Goal: Communication & Community: Answer question/provide support

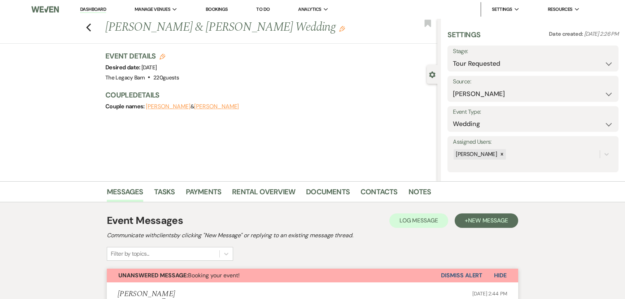
select select "2"
select select "17"
click at [100, 7] on link "Dashboard" at bounding box center [93, 9] width 26 height 7
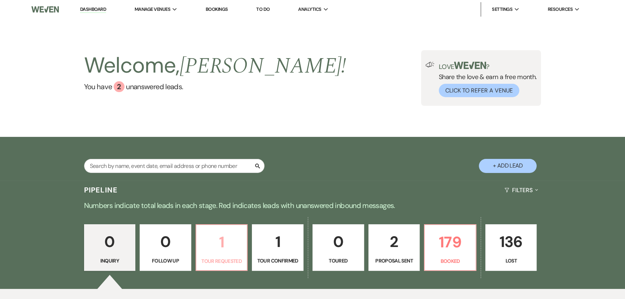
click at [227, 253] on p "1" at bounding box center [222, 242] width 42 height 24
select select "2"
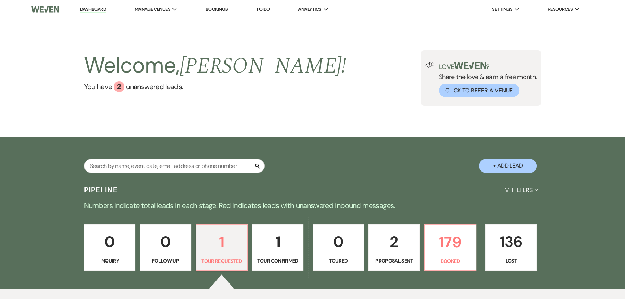
scroll to position [169, 0]
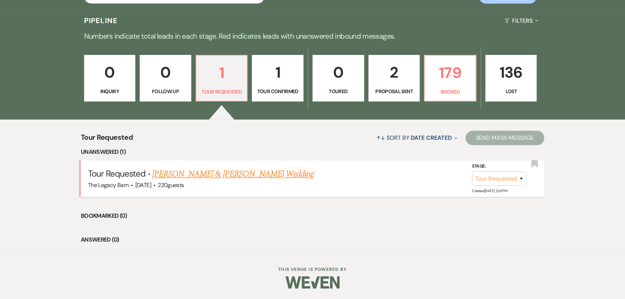
click at [205, 177] on link "[PERSON_NAME] & [PERSON_NAME] Wedding" at bounding box center [233, 173] width 162 height 13
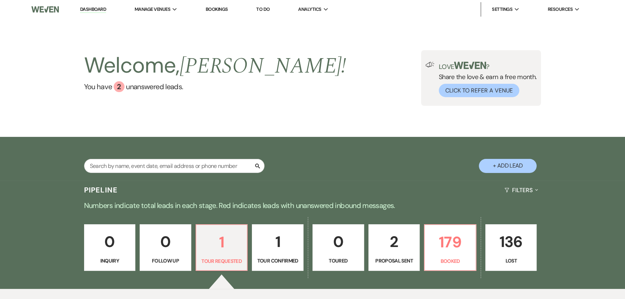
select select "2"
select select "17"
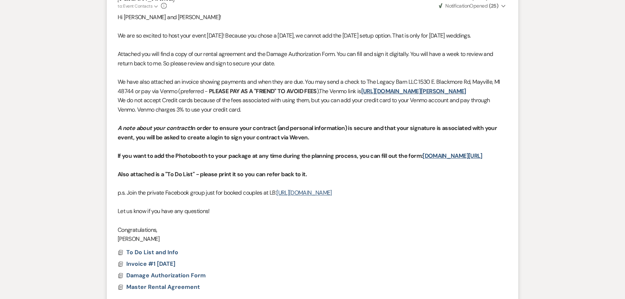
scroll to position [430, 0]
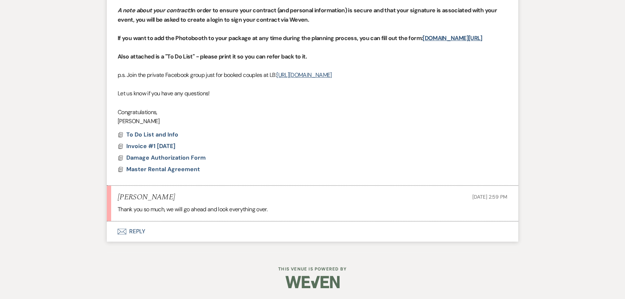
click at [135, 232] on button "Envelope Reply" at bounding box center [312, 231] width 411 height 20
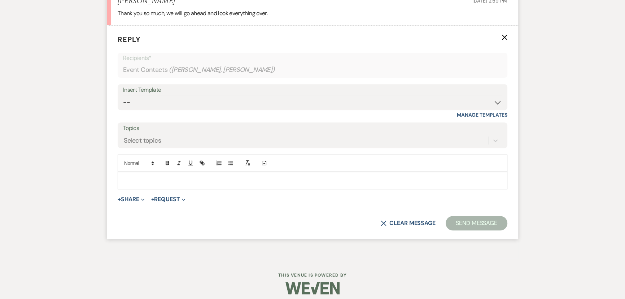
scroll to position [609, 0]
click at [124, 184] on p at bounding box center [312, 180] width 378 height 8
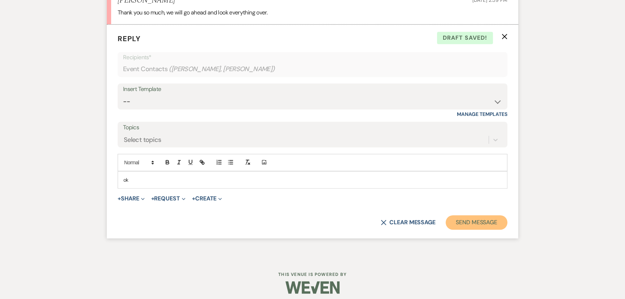
click at [474, 229] on button "Send Message" at bounding box center [477, 222] width 62 height 14
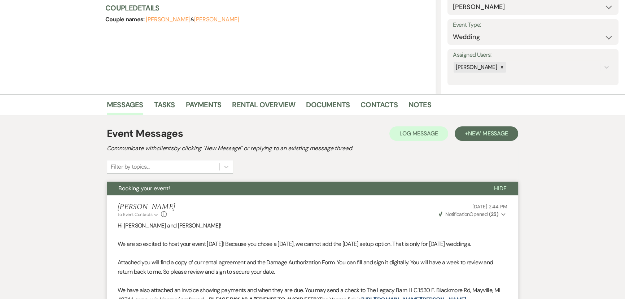
scroll to position [0, 0]
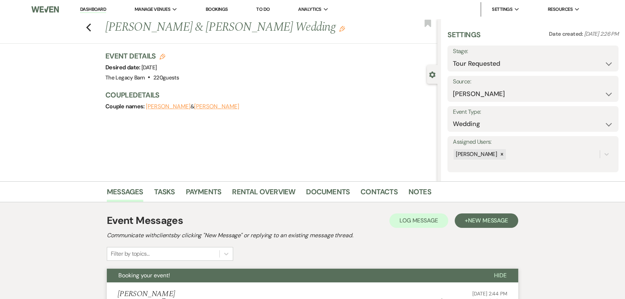
click at [95, 9] on link "Dashboard" at bounding box center [93, 9] width 26 height 7
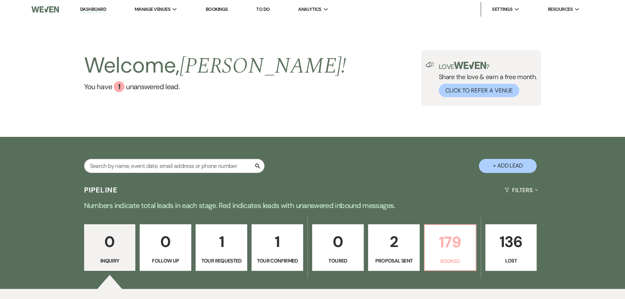
click at [445, 232] on p "179" at bounding box center [450, 242] width 42 height 24
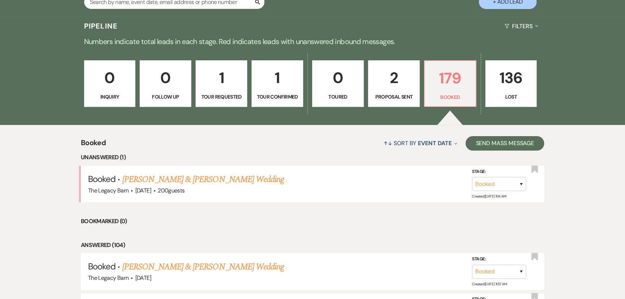
scroll to position [295, 0]
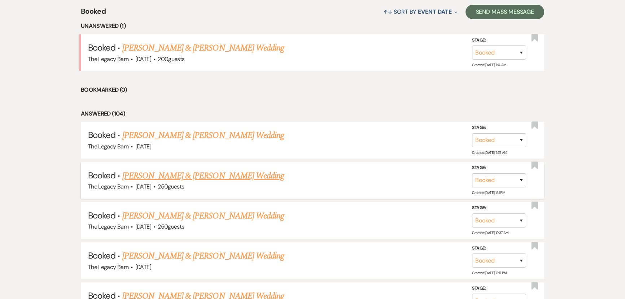
click at [199, 176] on link "[PERSON_NAME] & [PERSON_NAME] Wedding" at bounding box center [203, 175] width 162 height 13
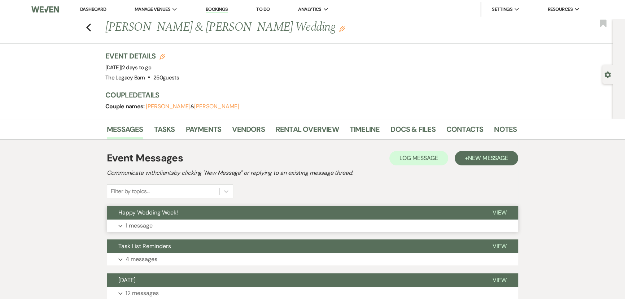
click at [146, 213] on span "Happy Wedding Week!" at bounding box center [148, 213] width 60 height 8
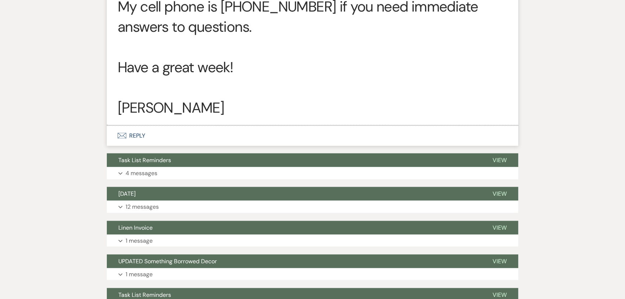
scroll to position [1673, 0]
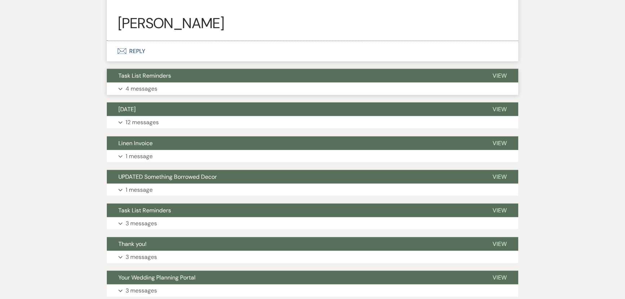
click at [140, 79] on span "Task List Reminders" at bounding box center [144, 75] width 53 height 8
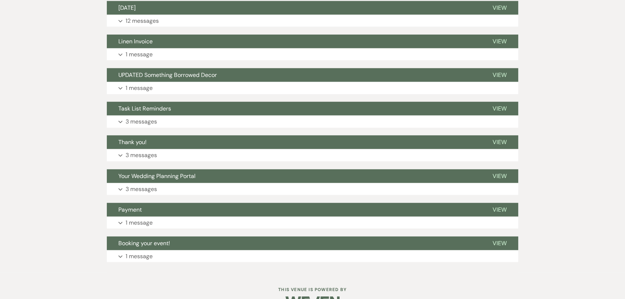
scroll to position [2230, 0]
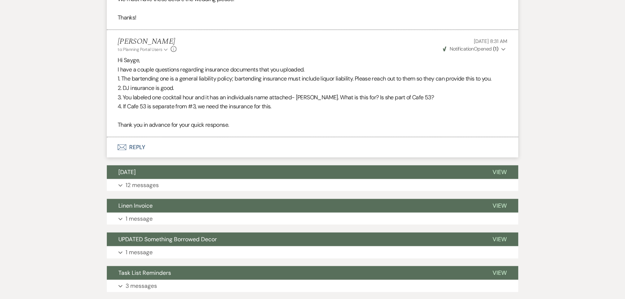
click at [502, 52] on icon "Expand" at bounding box center [503, 49] width 4 height 5
click at [502, 52] on icon "Collapse" at bounding box center [503, 49] width 4 height 5
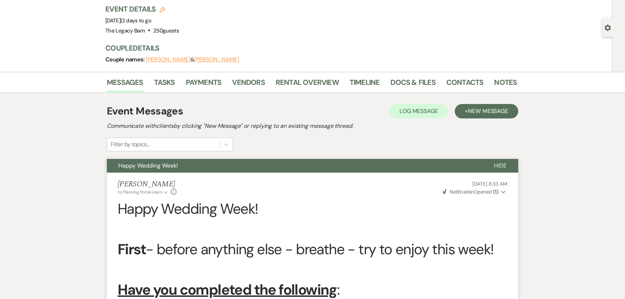
scroll to position [0, 0]
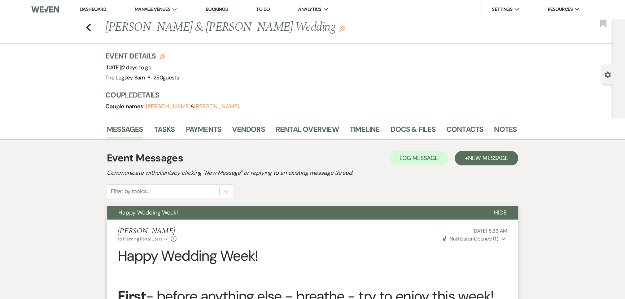
click at [194, 107] on button "[PERSON_NAME]" at bounding box center [216, 107] width 45 height 6
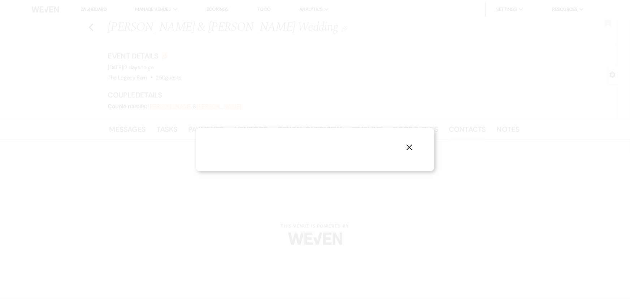
select select "1"
select select "email"
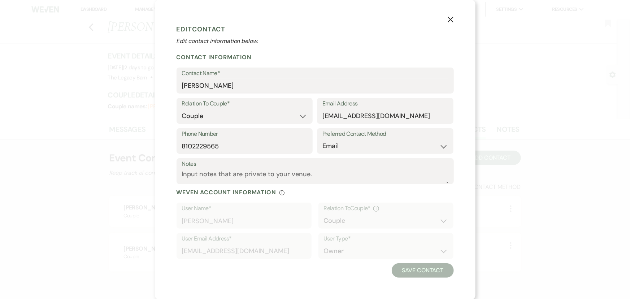
click at [449, 21] on use "button" at bounding box center [450, 20] width 6 height 6
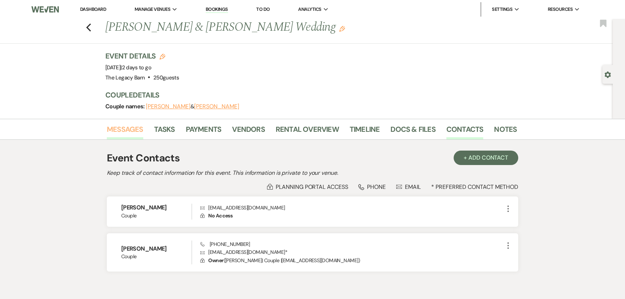
click at [127, 128] on link "Messages" at bounding box center [125, 131] width 36 height 16
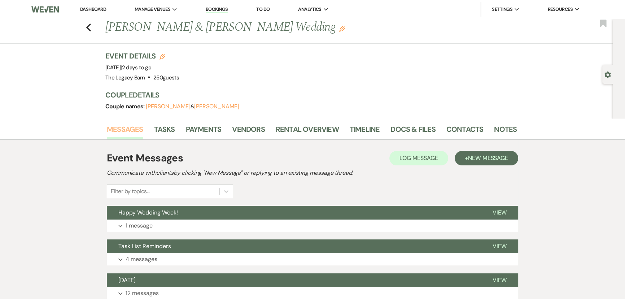
scroll to position [164, 0]
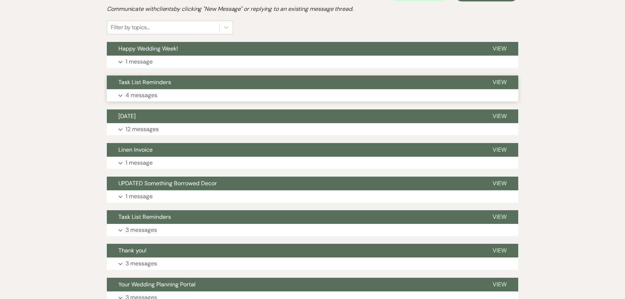
click at [149, 84] on span "Task List Reminders" at bounding box center [144, 82] width 53 height 8
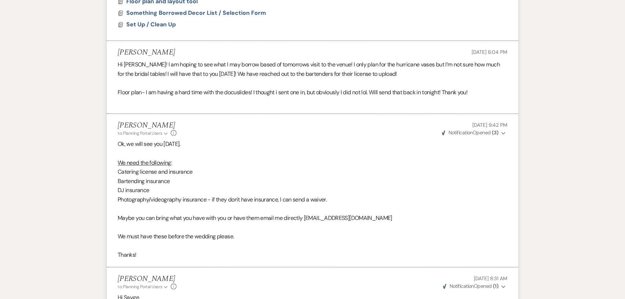
scroll to position [623, 0]
